Goal: Transaction & Acquisition: Purchase product/service

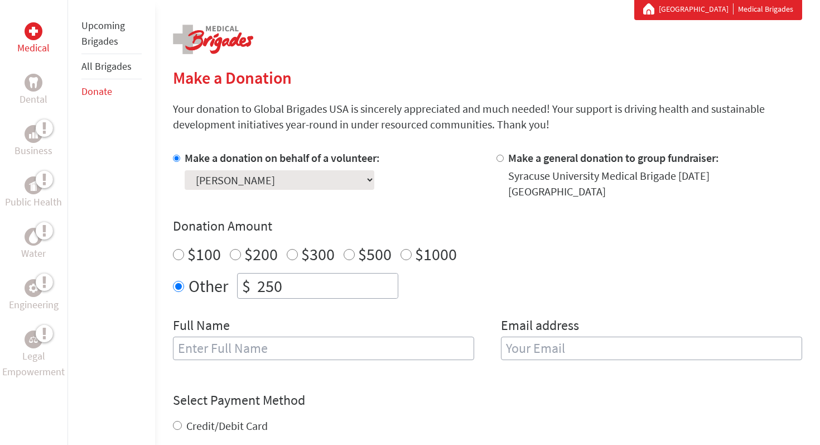
click at [277, 339] on input "text" at bounding box center [323, 347] width 301 height 23
click at [333, 90] on section "Make a Donation Your donation to Global Brigades USA is sincerely appreciated a…" at bounding box center [487, 355] width 629 height 575
click at [271, 348] on input "text" at bounding box center [323, 347] width 301 height 23
type input "[PERSON_NAME]"
type input "[EMAIL_ADDRESS][DOMAIN_NAME]"
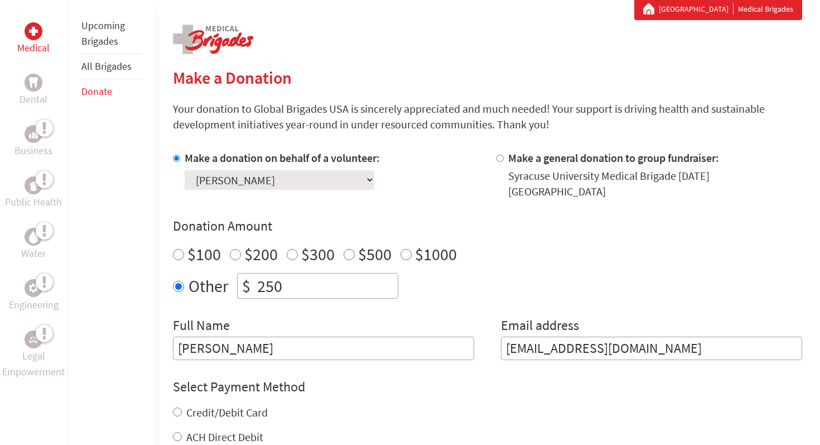
click at [203, 339] on input "[PERSON_NAME]" at bounding box center [323, 347] width 301 height 23
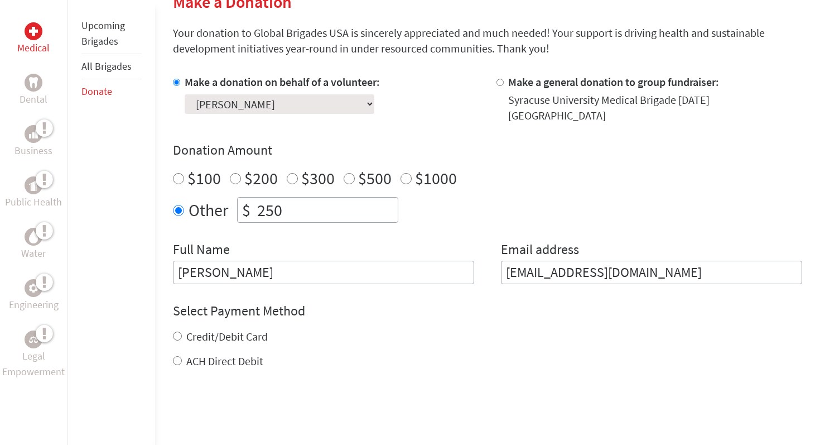
scroll to position [305, 0]
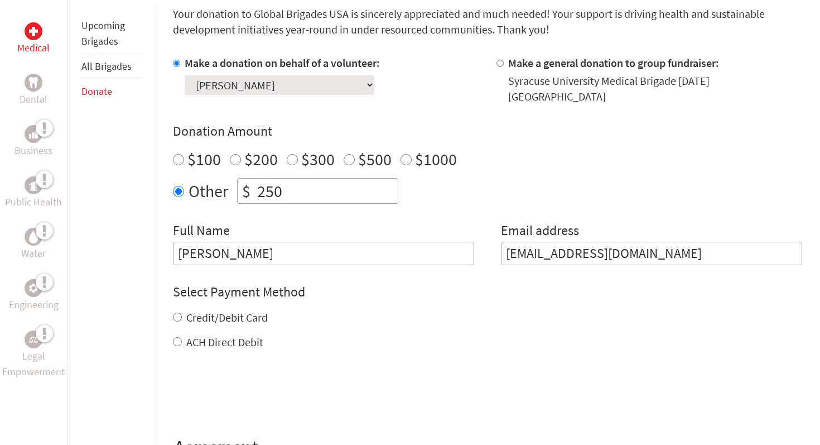
type input "[PERSON_NAME]"
click at [245, 310] on label "Credit/Debit Card" at bounding box center [226, 317] width 81 height 14
click at [182, 312] on input "Credit/Debit Card" at bounding box center [177, 316] width 9 height 9
radio input "true"
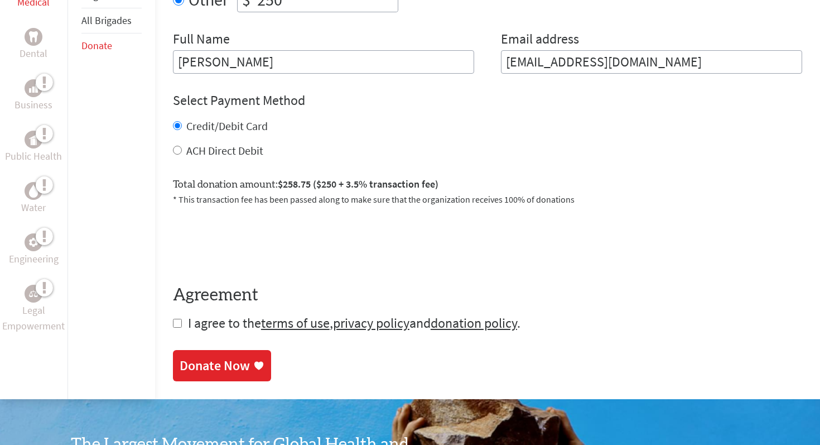
scroll to position [509, 0]
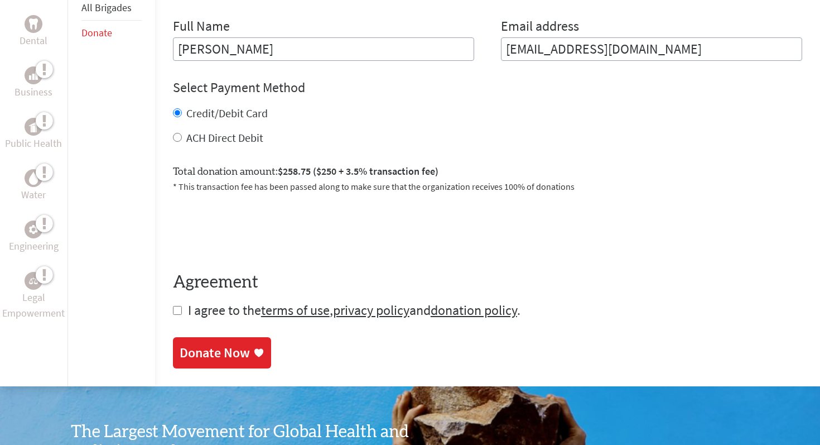
click at [193, 304] on span "I agree to the terms of use , privacy policy and donation policy ." at bounding box center [354, 309] width 333 height 17
click at [175, 306] on input "checkbox" at bounding box center [177, 310] width 9 height 9
checkbox input "true"
click at [219, 345] on div "Donate Now" at bounding box center [215, 354] width 70 height 18
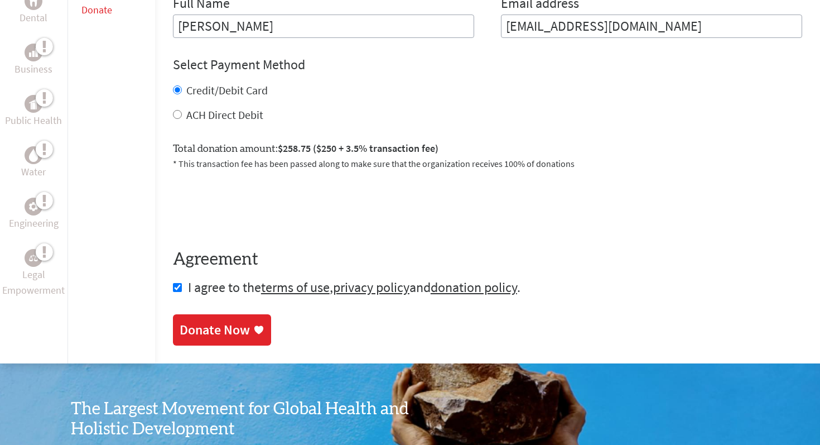
scroll to position [542, 0]
